Goal: Task Accomplishment & Management: Use online tool/utility

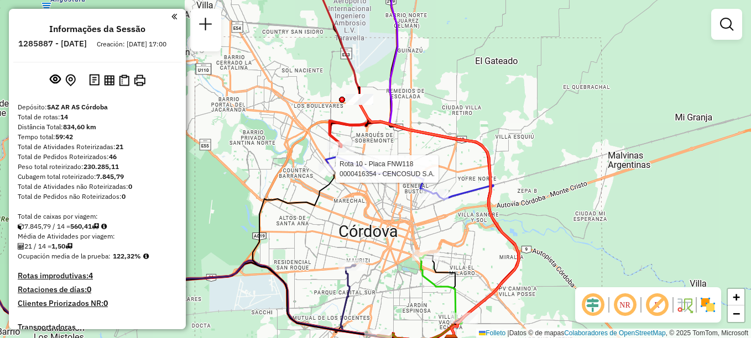
select select "**********"
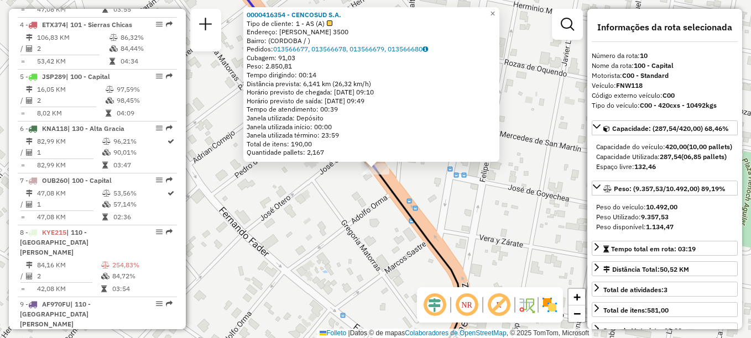
scroll to position [859, 0]
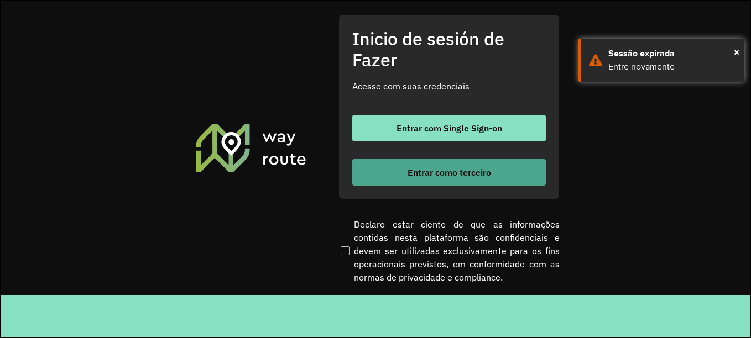
click at [434, 168] on font "Entrar como terceiro" at bounding box center [450, 172] width 84 height 11
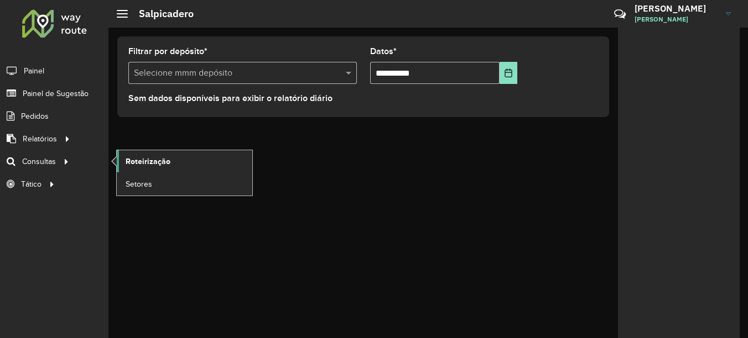
click at [145, 160] on span "Roteirização" at bounding box center [148, 162] width 45 height 12
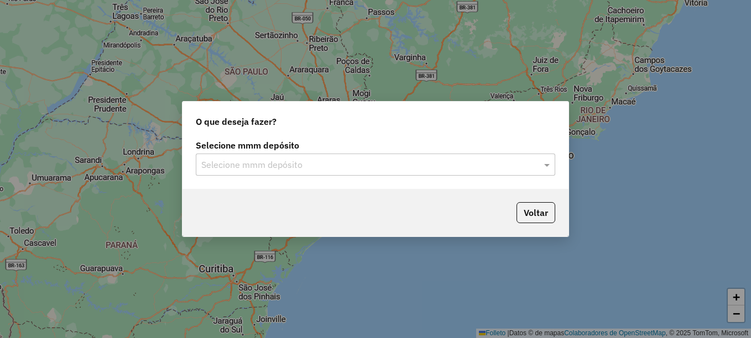
click at [248, 170] on input "text" at bounding box center [364, 165] width 326 height 13
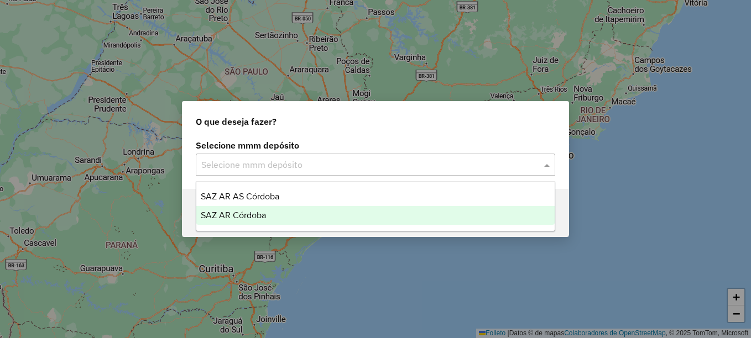
click at [238, 210] on div "SAZ AR Córdoba" at bounding box center [375, 215] width 358 height 19
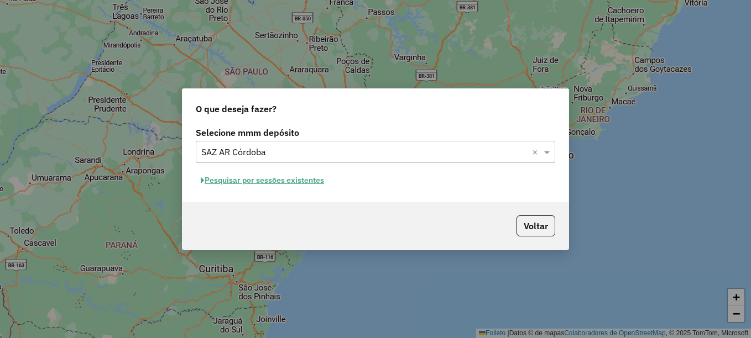
click at [279, 182] on font "Pesquisar por sessões existentes" at bounding box center [264, 180] width 119 height 10
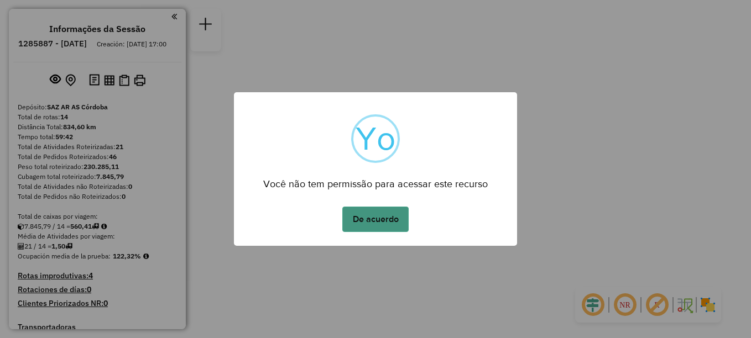
click at [374, 220] on button "De acuerdo" at bounding box center [375, 219] width 66 height 25
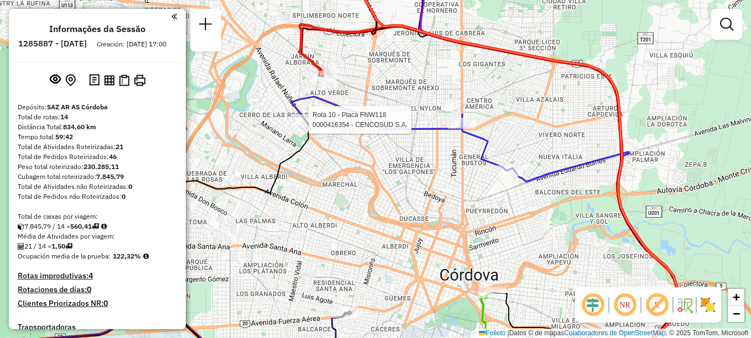
select select "**********"
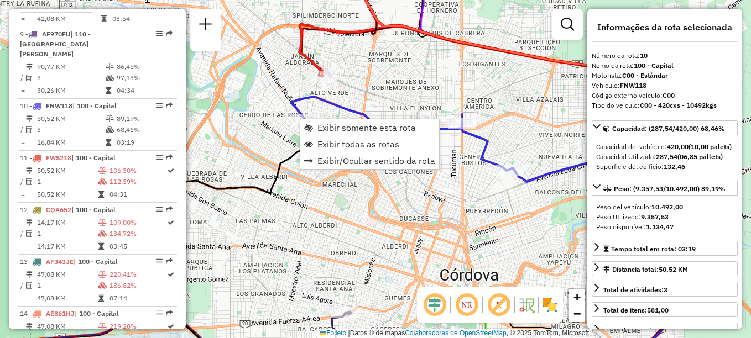
scroll to position [859, 0]
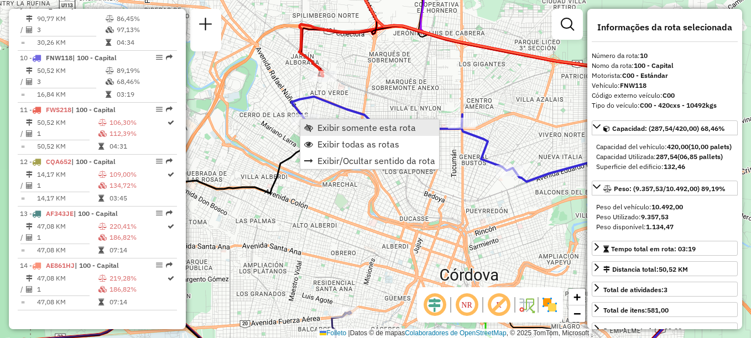
click at [341, 127] on span "Exibir somente esta rota" at bounding box center [366, 127] width 98 height 9
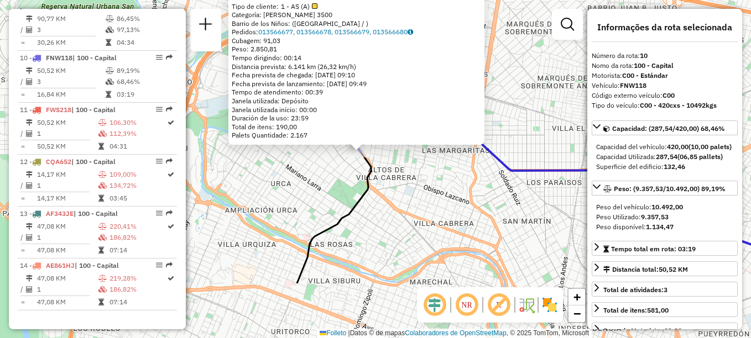
drag, startPoint x: 420, startPoint y: 244, endPoint x: 405, endPoint y: 187, distance: 59.4
click at [405, 187] on div "0000416354 - CENCOSUD S.A. Tipo de cliente: 1 - AS (A) Categoría: [PERSON_NAME]…" at bounding box center [375, 169] width 751 height 338
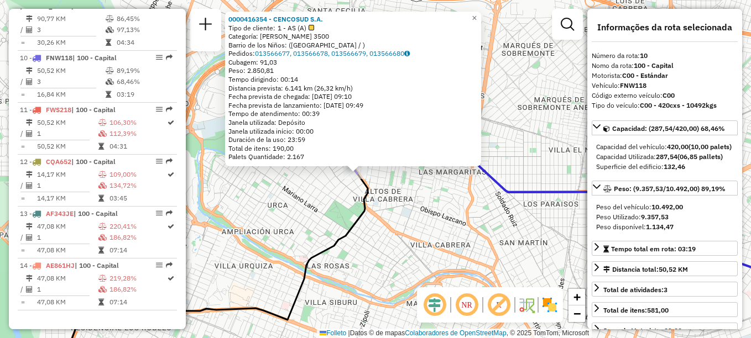
drag, startPoint x: 403, startPoint y: 204, endPoint x: 401, endPoint y: 209, distance: 5.6
click at [401, 209] on div "0000416354 - CENCOSUD S.A. Tipo de cliente: 1 - AS (A) Categoría: [PERSON_NAME]…" at bounding box center [375, 169] width 751 height 338
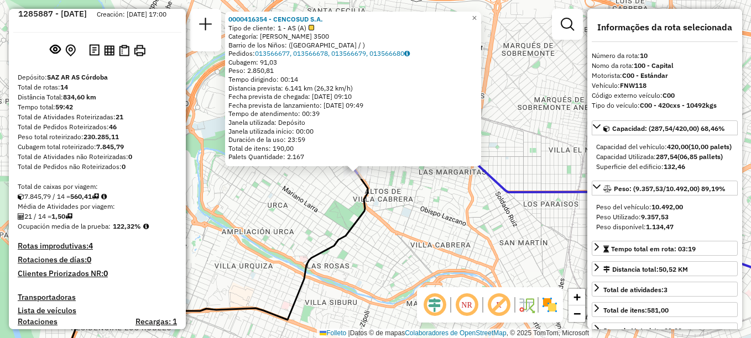
scroll to position [0, 0]
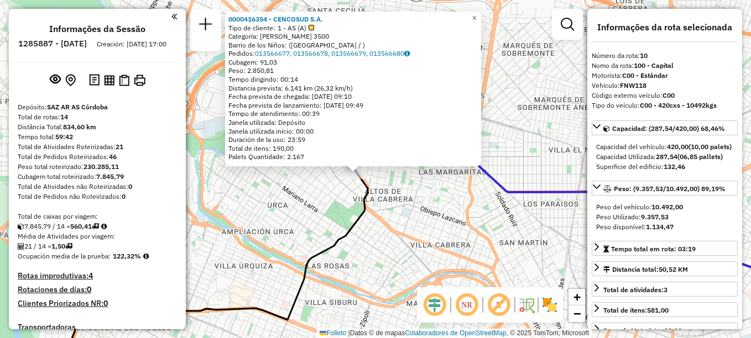
click at [429, 220] on div "0000416354 - CENCOSUD S.A. Tipo de cliente: 1 - AS (A) Categoría: [PERSON_NAME]…" at bounding box center [375, 169] width 751 height 338
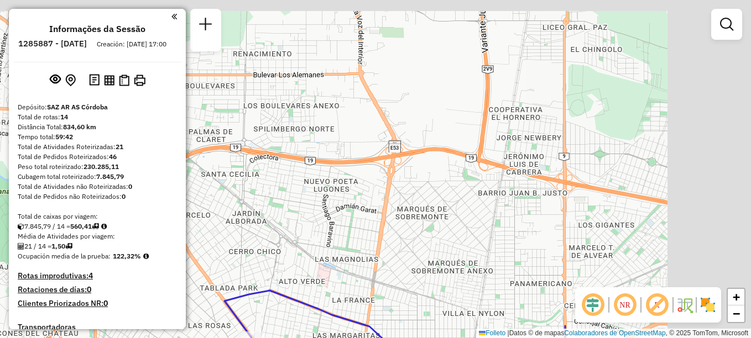
drag, startPoint x: 448, startPoint y: 250, endPoint x: 410, endPoint y: 330, distance: 88.1
click at [409, 338] on html "Aguarde... Pop-up bloqueado! Seu navegador bloqueou automáticamente a abertura …" at bounding box center [375, 169] width 751 height 338
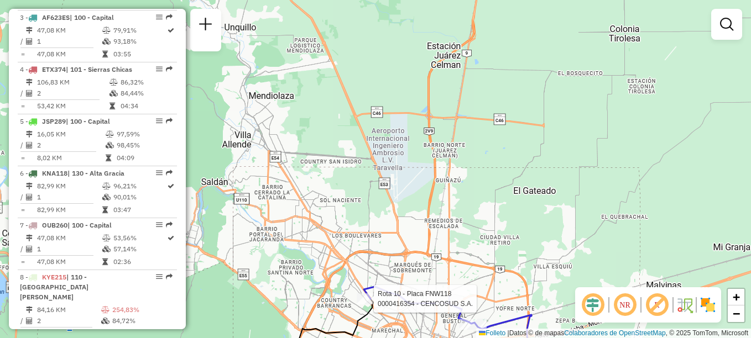
select select "**********"
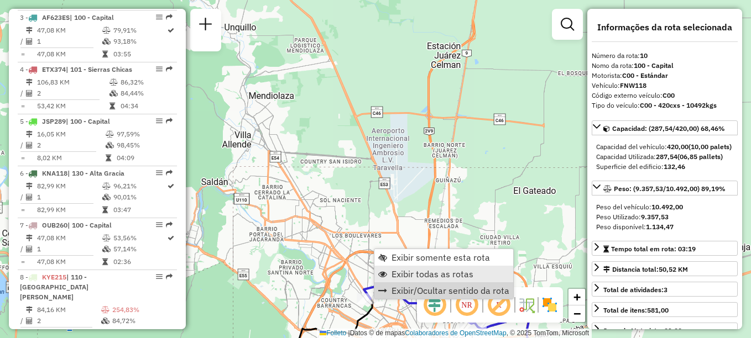
scroll to position [859, 0]
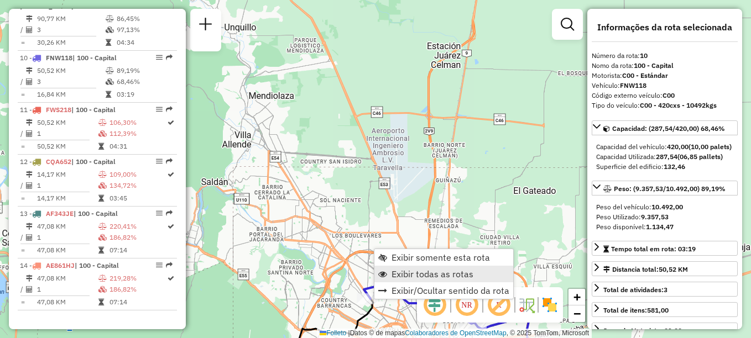
drag, startPoint x: 440, startPoint y: 274, endPoint x: 450, endPoint y: 276, distance: 10.1
click at [441, 273] on span "Exibir todas as rotas" at bounding box center [433, 274] width 82 height 9
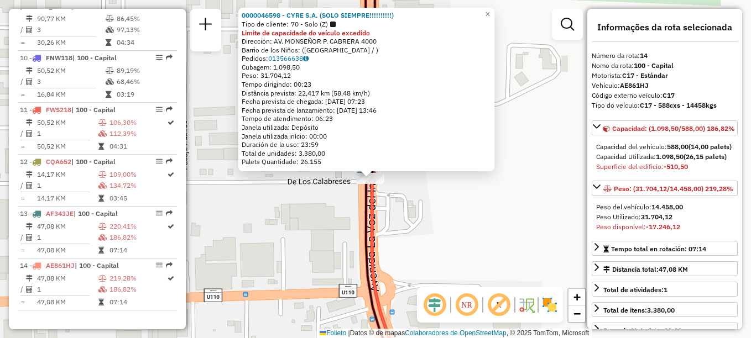
click at [405, 215] on div "0000046598 - CYRE S.A. (SOLO SIEMPRE!!!!!!!!!!) Tipo de cliente: 70 - Solo (Z) …" at bounding box center [375, 169] width 751 height 338
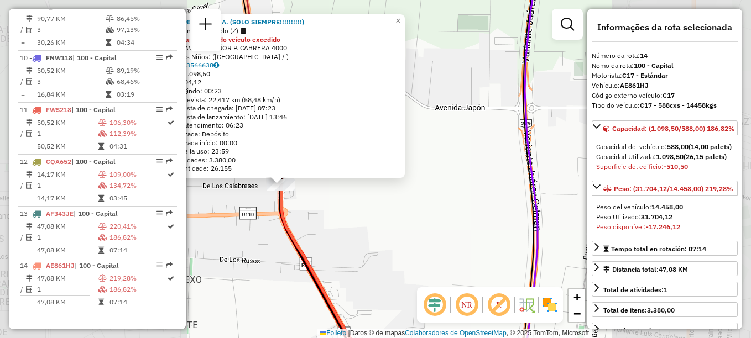
drag, startPoint x: 294, startPoint y: 230, endPoint x: 389, endPoint y: 102, distance: 159.6
click at [375, 116] on div "0000046598 - CYRE S.A. (SOLO SIEMPRE!!!!!!!!!!) Tipo de cliente: 70 - Solo (Z) …" at bounding box center [375, 169] width 751 height 338
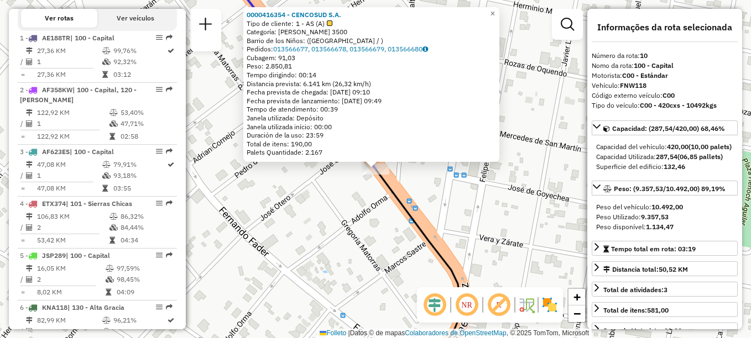
scroll to position [0, 0]
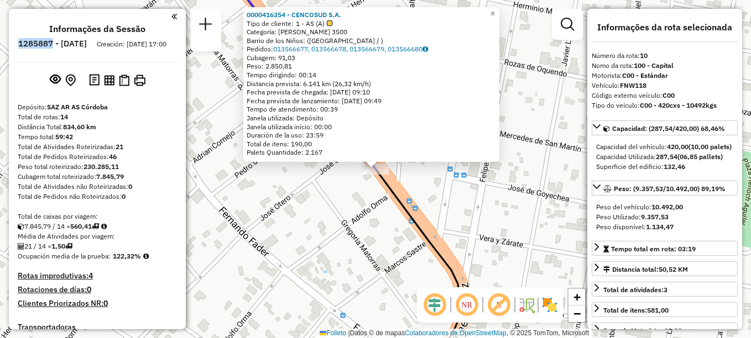
drag, startPoint x: 52, startPoint y: 42, endPoint x: 84, endPoint y: 44, distance: 32.2
click at [84, 44] on h6 "1285887 - [DATE]" at bounding box center [52, 44] width 69 height 10
copy h6 "1285887"
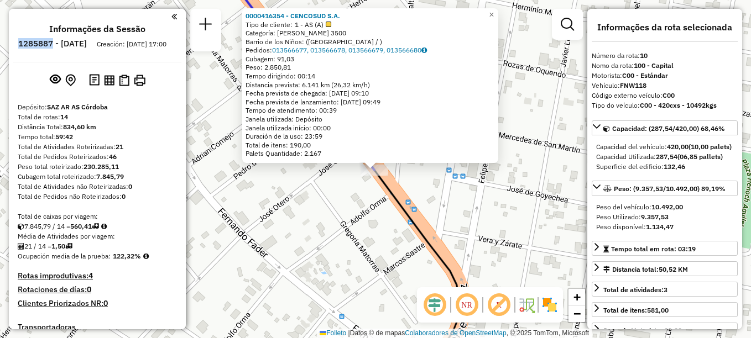
click at [331, 210] on div "0000416354 - CENCOSUD S.A. Tipo de cliente: 1 - AS (A) Categoría: [PERSON_NAME]…" at bounding box center [375, 169] width 751 height 338
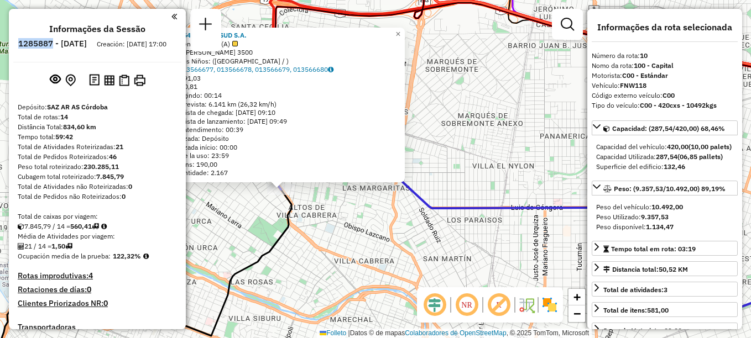
drag, startPoint x: 408, startPoint y: 247, endPoint x: 395, endPoint y: 216, distance: 33.5
click at [374, 221] on div "0000416354 - CENCOSUD S.A. Tipo de cliente: 1 - AS (A) Categoría: [PERSON_NAME]…" at bounding box center [375, 169] width 751 height 338
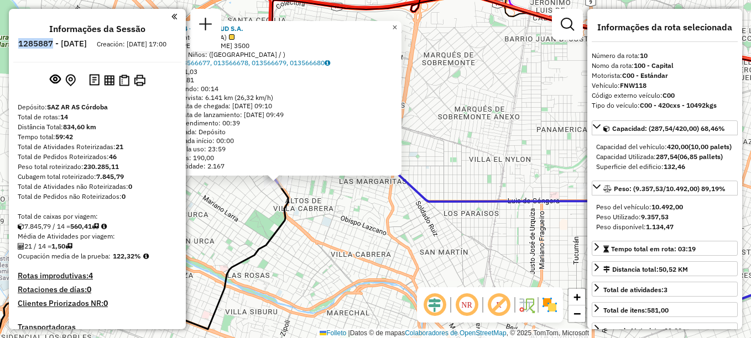
click at [397, 24] on span "×" at bounding box center [394, 27] width 5 height 9
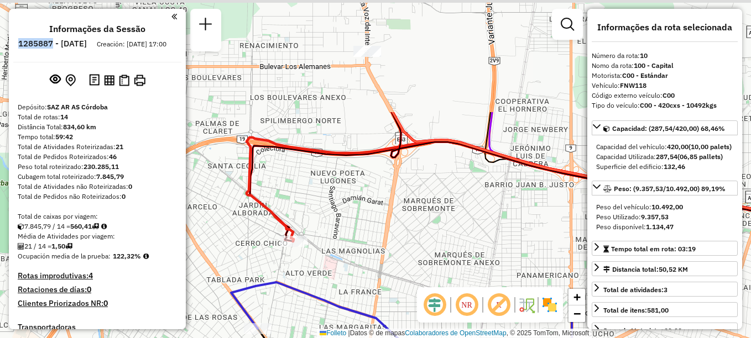
drag, startPoint x: 343, startPoint y: 151, endPoint x: 331, endPoint y: 277, distance: 126.1
click at [331, 277] on div "Janela de atendimento Grade de atendimento Capacidade Transportadoras Veículos …" at bounding box center [375, 169] width 751 height 338
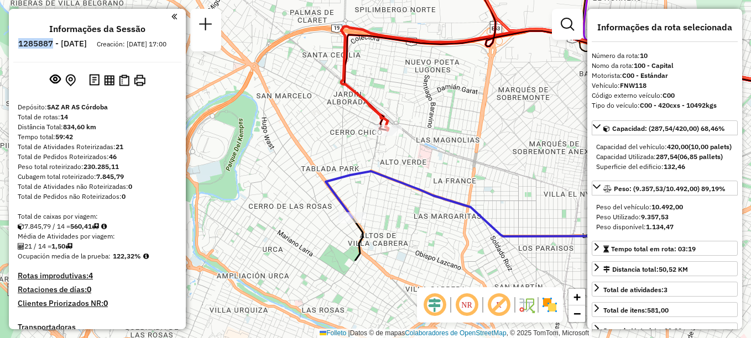
drag, startPoint x: 306, startPoint y: 280, endPoint x: 414, endPoint y: 143, distance: 174.9
click at [414, 143] on div "Janela de atendimento Grade de atendimento Capacidade Transportadoras Veículos …" at bounding box center [375, 169] width 751 height 338
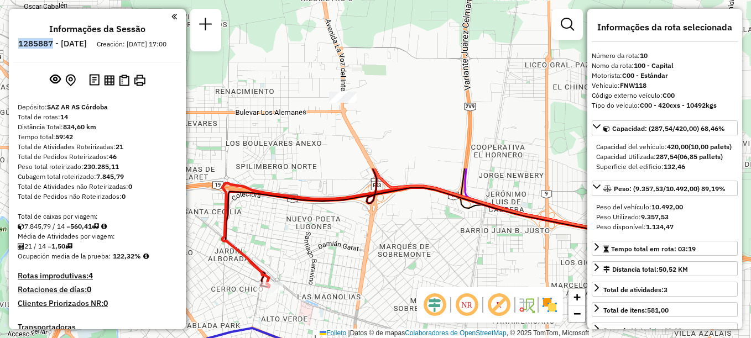
drag, startPoint x: 362, startPoint y: 265, endPoint x: 337, endPoint y: 317, distance: 57.9
click at [337, 317] on div "Janela de atendimento Grade de atendimento Capacidade Transportadoras Veículos …" at bounding box center [375, 169] width 751 height 338
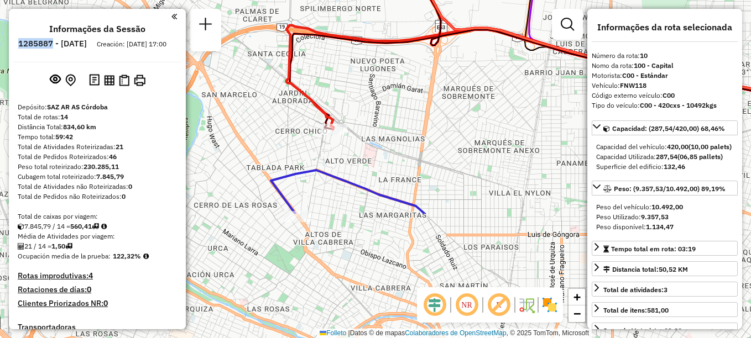
drag, startPoint x: 294, startPoint y: 283, endPoint x: 366, endPoint y: 108, distance: 188.8
click at [363, 113] on div "Janela de atendimento Grade de atendimento Capacidade Transportadoras Veículos …" at bounding box center [375, 169] width 751 height 338
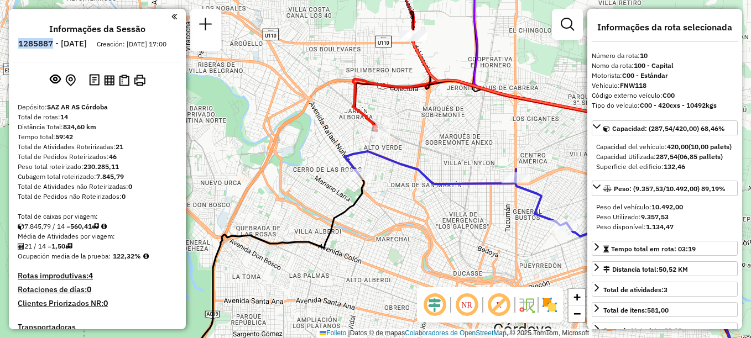
drag, startPoint x: 410, startPoint y: 234, endPoint x: 381, endPoint y: 202, distance: 43.1
click at [381, 202] on div "Janela de atendimento Grade de atendimento Capacidade Transportadoras Veículos …" at bounding box center [375, 169] width 751 height 338
